Goal: Task Accomplishment & Management: Use online tool/utility

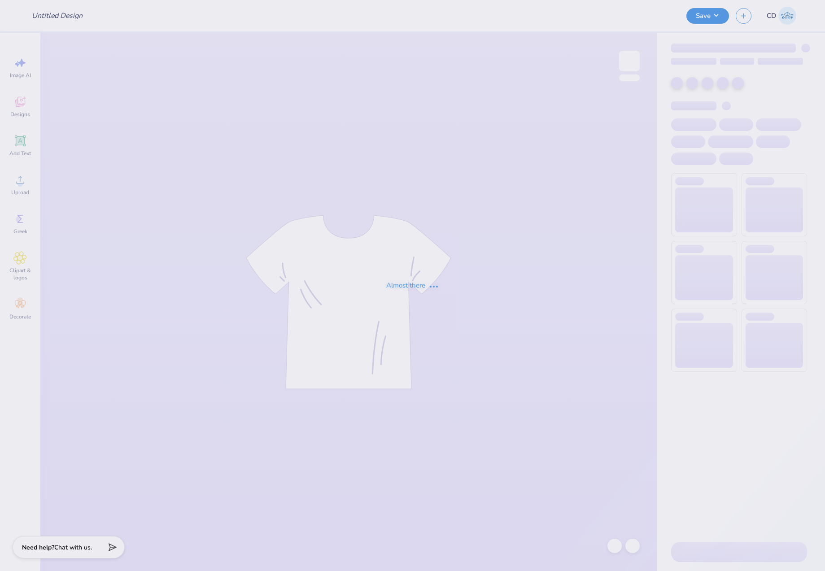
type input "[PERSON_NAME] : [PERSON_NAME][GEOGRAPHIC_DATA]"
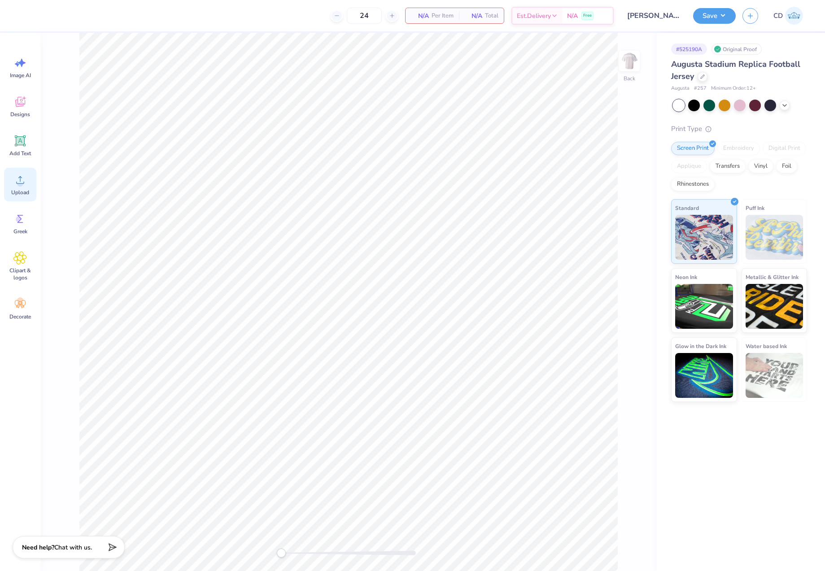
click at [24, 182] on icon at bounding box center [19, 179] width 13 height 13
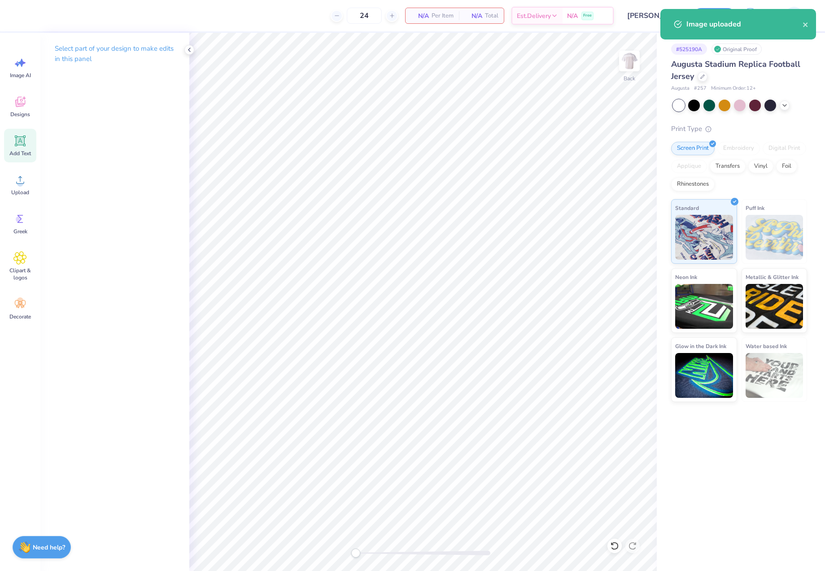
click at [21, 141] on icon at bounding box center [20, 141] width 9 height 9
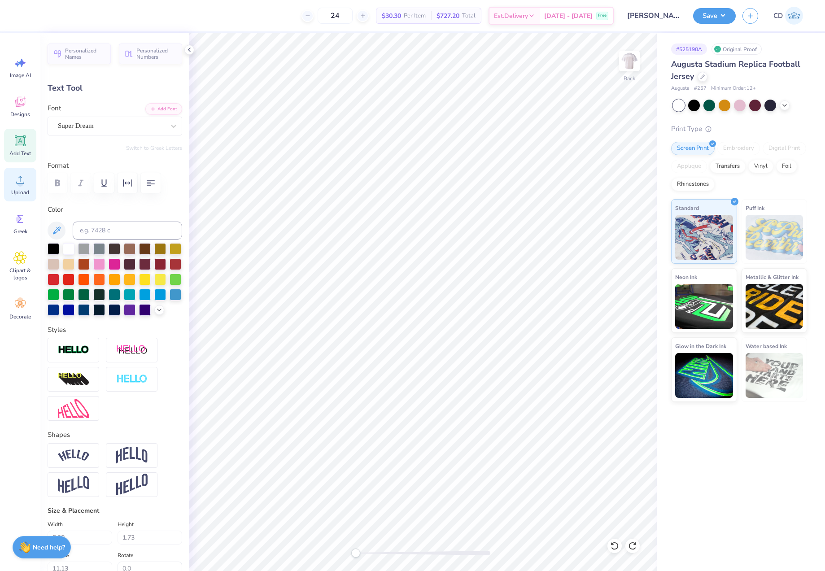
click at [13, 185] on div "Upload" at bounding box center [20, 185] width 32 height 34
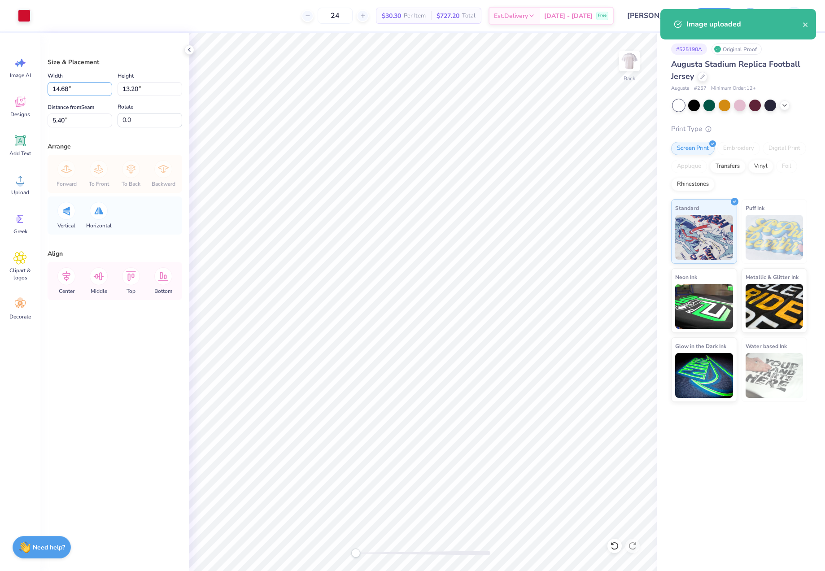
drag, startPoint x: 75, startPoint y: 86, endPoint x: 45, endPoint y: 86, distance: 30.1
click at [45, 86] on div "Size & Placement Width 14.68 14.68 " Height 13.20 13.20 " Distance from Seam 5.…" at bounding box center [114, 302] width 149 height 538
type input "12.00"
type input "10.79"
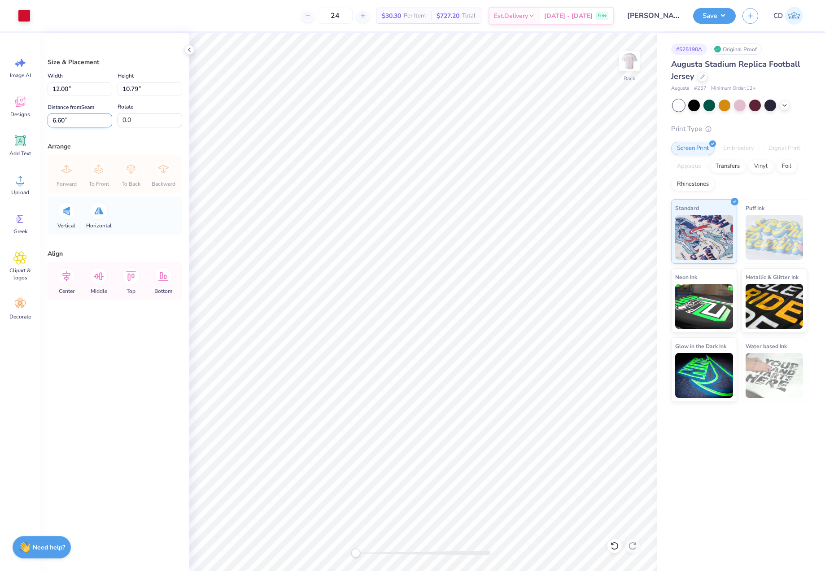
drag, startPoint x: 74, startPoint y: 118, endPoint x: 48, endPoint y: 115, distance: 26.1
click at [48, 115] on input "6.60" at bounding box center [80, 121] width 65 height 14
type input "2"
click at [625, 65] on img at bounding box center [630, 61] width 36 height 36
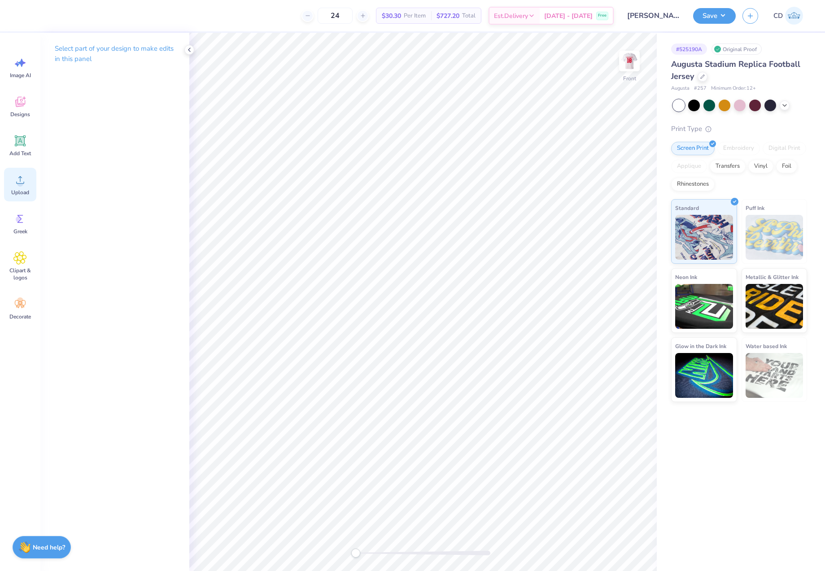
click at [17, 177] on icon at bounding box center [19, 179] width 13 height 13
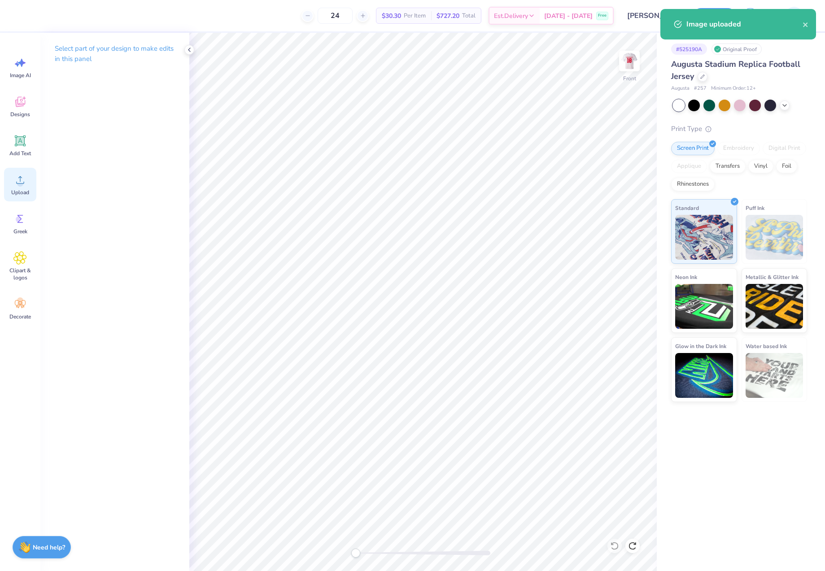
click at [18, 183] on circle at bounding box center [20, 183] width 6 height 6
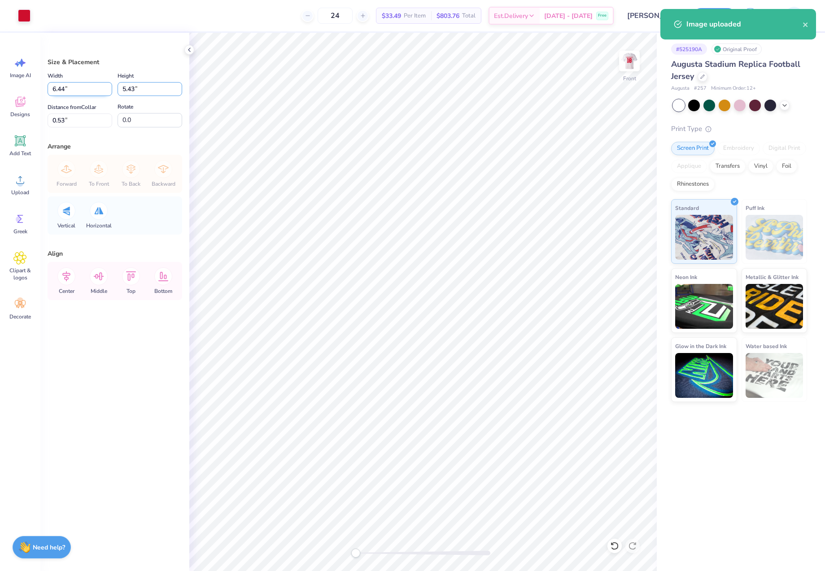
drag, startPoint x: 138, startPoint y: 91, endPoint x: 109, endPoint y: 92, distance: 29.7
click at [112, 90] on div "Width 6.44 6.44 " Height 5.43 5.43 "" at bounding box center [115, 83] width 135 height 26
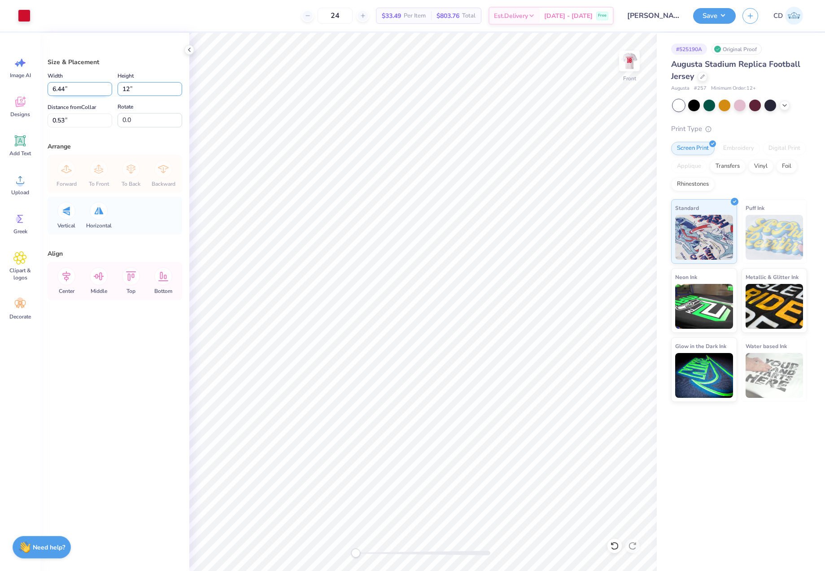
type input "12"
type input "6.53"
type input "5.51"
type input "5.20"
drag, startPoint x: 141, startPoint y: 88, endPoint x: 109, endPoint y: 86, distance: 32.0
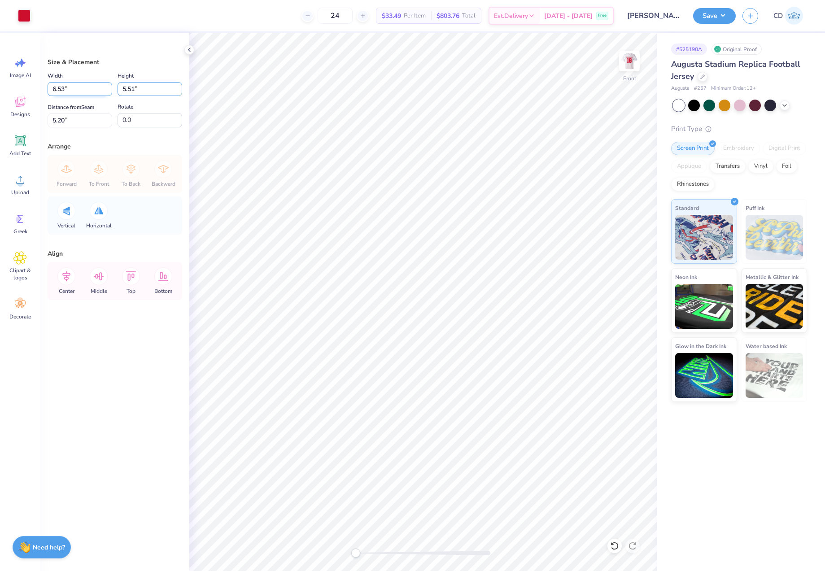
click at [109, 86] on div "Width 6.53 6.53 " Height 5.51 5.51 "" at bounding box center [115, 83] width 135 height 26
type input "12"
type input "14.22"
type input "12.00"
type input "1.96"
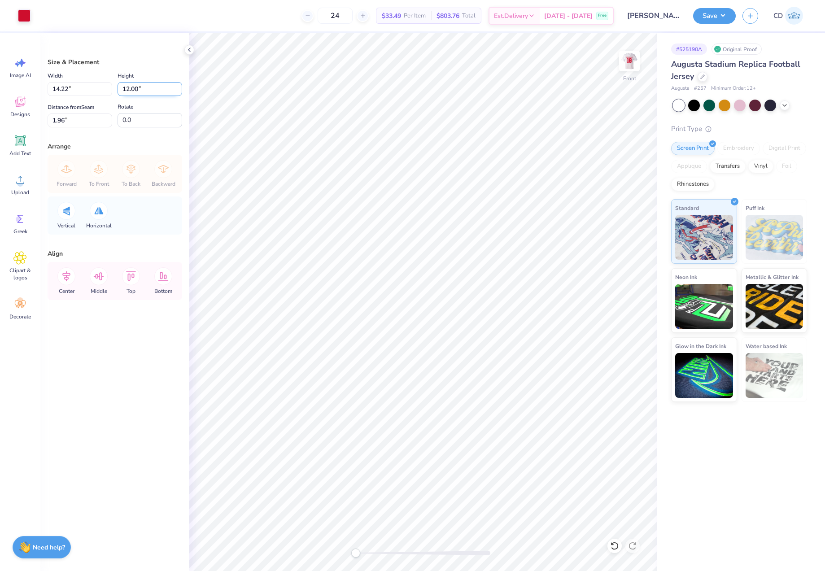
drag, startPoint x: 147, startPoint y: 89, endPoint x: 119, endPoint y: 88, distance: 28.3
click at [119, 88] on input "12.00" at bounding box center [150, 89] width 65 height 14
drag, startPoint x: 83, startPoint y: 91, endPoint x: 53, endPoint y: 88, distance: 30.1
click at [53, 88] on input "14.22" at bounding box center [80, 89] width 65 height 14
type input "10.00"
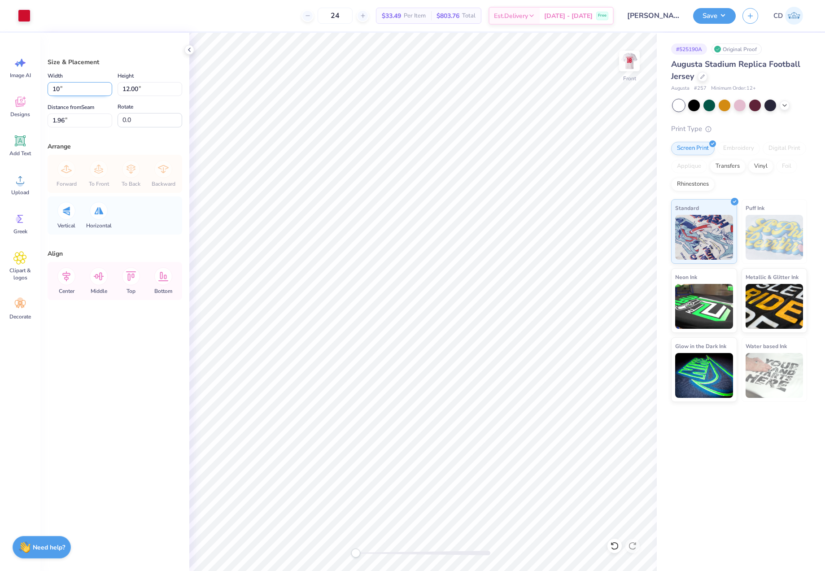
type input "8.44"
type input "3.74"
drag, startPoint x: 77, startPoint y: 90, endPoint x: 42, endPoint y: 83, distance: 36.2
click at [42, 83] on div "Size & Placement Width 10.00 10.00 " Height 8.44 8.44 " Distance from Seam 3.74…" at bounding box center [114, 302] width 149 height 538
type input "12.00"
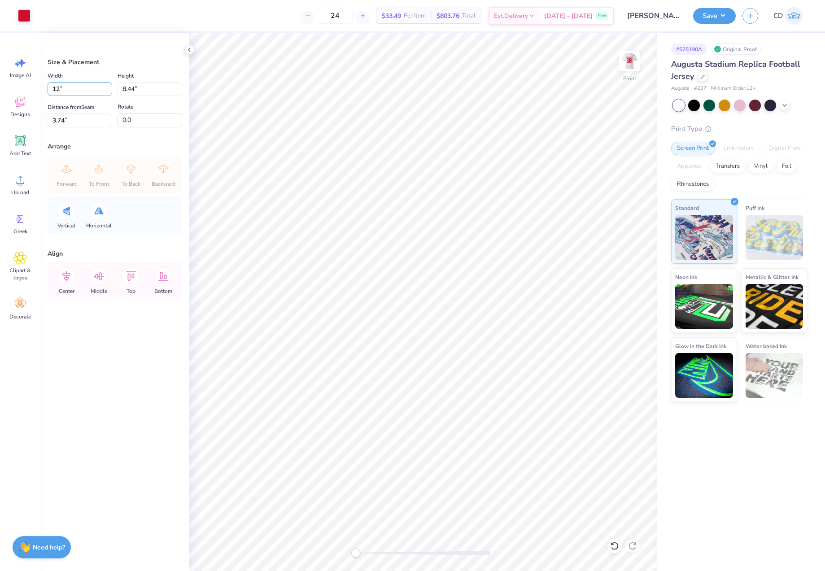
type input "10.13"
type input "0.94"
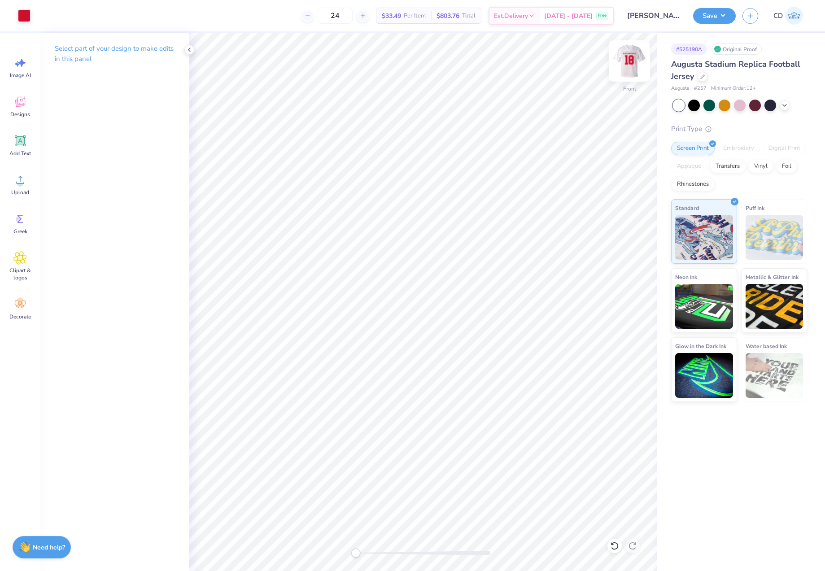
click at [626, 66] on img at bounding box center [630, 61] width 36 height 36
click at [631, 61] on img at bounding box center [630, 61] width 36 height 36
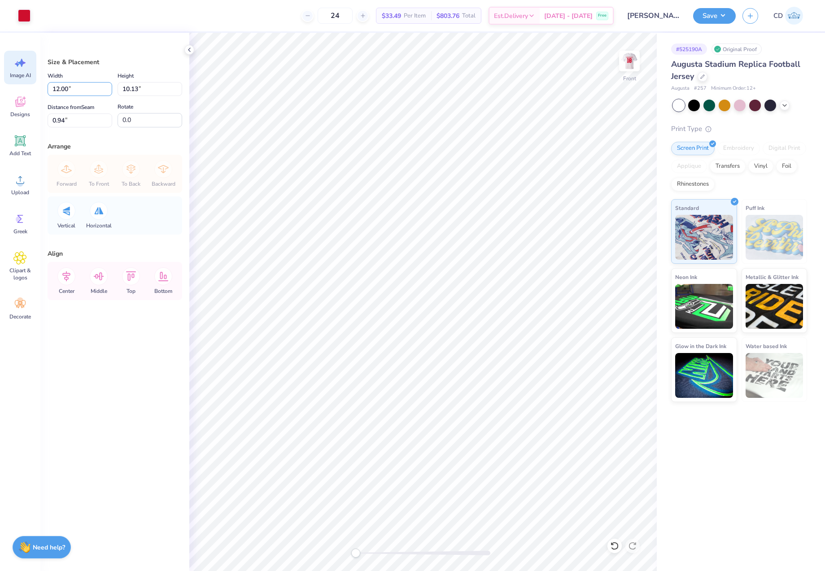
drag, startPoint x: 76, startPoint y: 92, endPoint x: 12, endPoint y: 84, distance: 64.6
click at [22, 83] on div "Art colors 24 $33.49 Per Item $803.76 Total Est. Delivery [DATE] - [DATE] Free …" at bounding box center [412, 285] width 825 height 571
type input "10.00"
type input "8.44"
drag, startPoint x: 72, startPoint y: 118, endPoint x: 47, endPoint y: 119, distance: 24.7
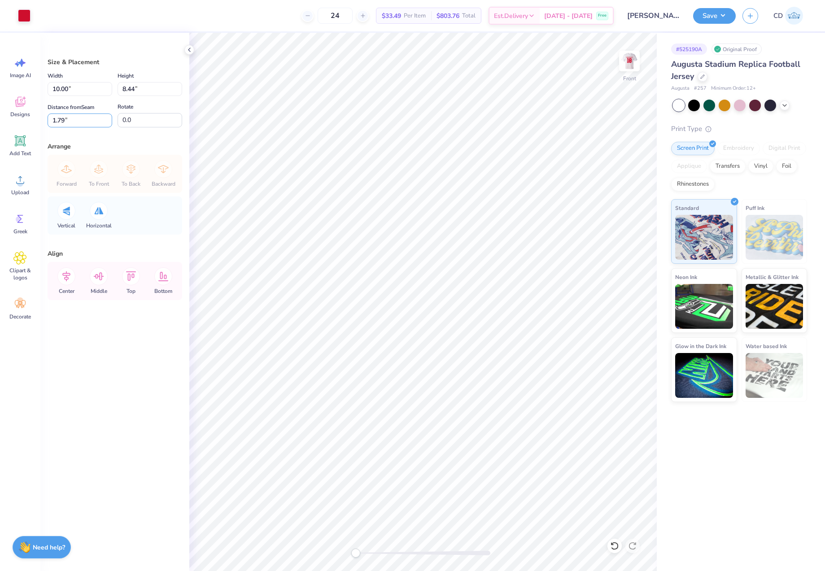
click at [48, 119] on input "1.79" at bounding box center [80, 121] width 65 height 14
type input "2"
click at [712, 18] on button "Save" at bounding box center [714, 15] width 43 height 16
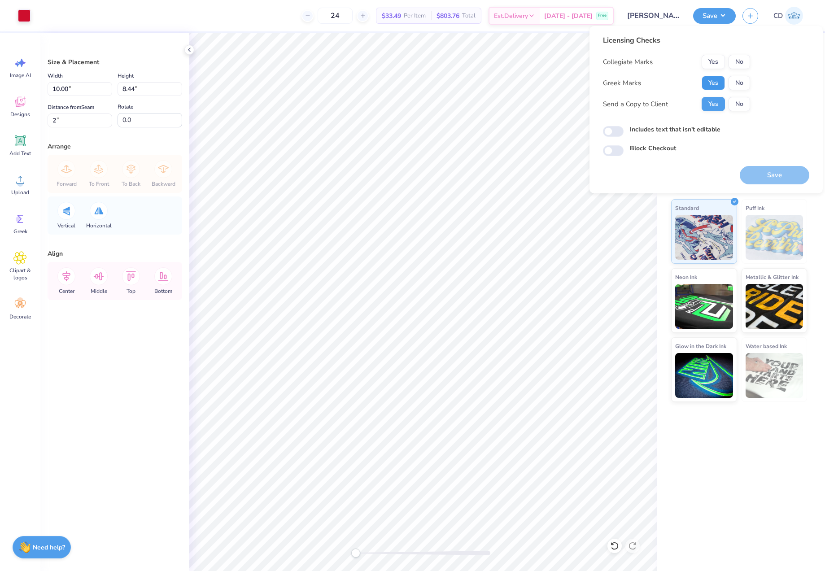
click at [712, 83] on button "Yes" at bounding box center [713, 83] width 23 height 14
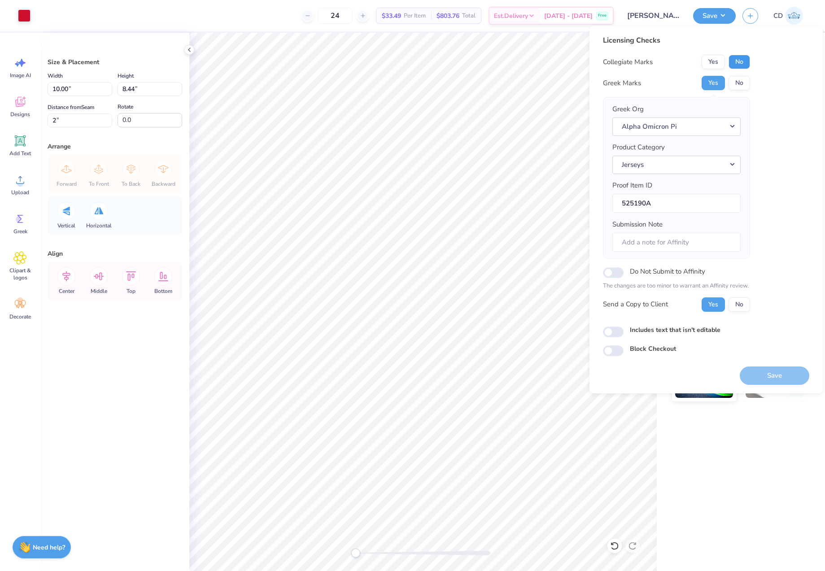
click at [731, 57] on button "No" at bounding box center [740, 62] width 22 height 14
click at [615, 328] on input "Includes text that isn't editable" at bounding box center [613, 332] width 21 height 11
checkbox input "true"
click at [781, 368] on button "Save" at bounding box center [775, 376] width 70 height 18
